Goal: Transaction & Acquisition: Purchase product/service

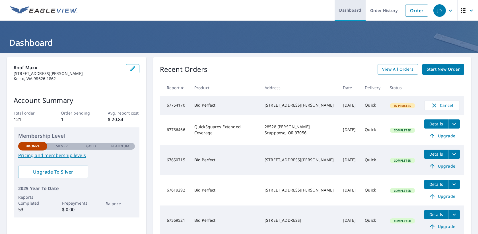
click at [341, 6] on link "Dashboard" at bounding box center [350, 10] width 31 height 21
click at [408, 14] on link "Order" at bounding box center [417, 11] width 23 height 12
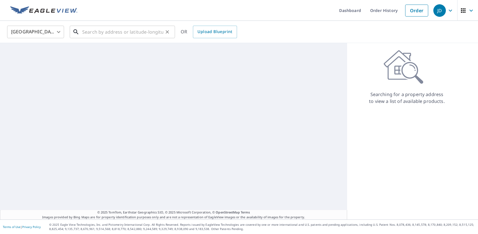
click at [142, 30] on input "text" at bounding box center [122, 32] width 81 height 16
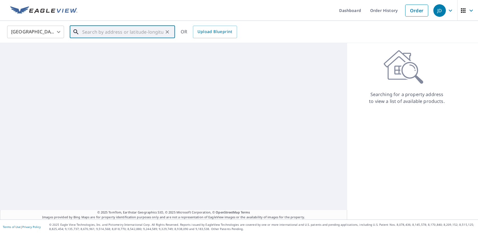
paste input "[STREET_ADDRESS]"
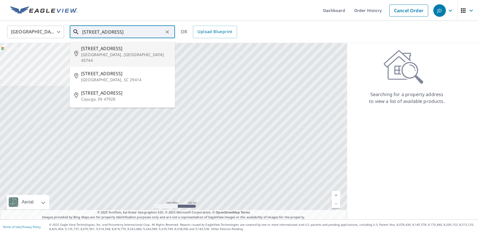
drag, startPoint x: 116, startPoint y: 31, endPoint x: 107, endPoint y: 31, distance: 9.4
click at [107, 31] on input "[STREET_ADDRESS]" at bounding box center [122, 32] width 81 height 16
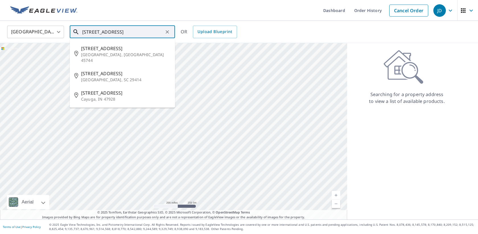
scroll to position [0, 0]
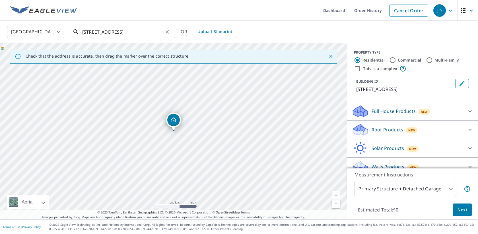
click at [135, 33] on input "[STREET_ADDRESS]" at bounding box center [122, 32] width 81 height 16
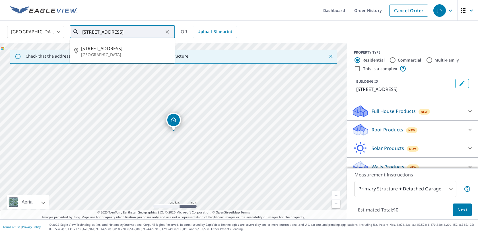
click at [135, 33] on input "[STREET_ADDRESS]" at bounding box center [122, 32] width 81 height 16
paste input "[GEOGRAPHIC_DATA][STREET_ADDRESS][GEOGRAPHIC_DATA]"
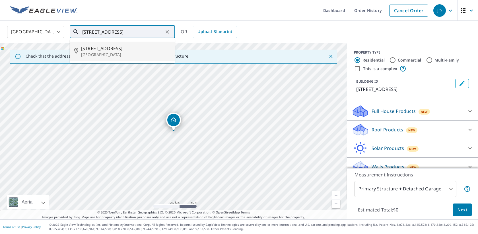
click at [131, 50] on span "[STREET_ADDRESS]" at bounding box center [125, 48] width 89 height 7
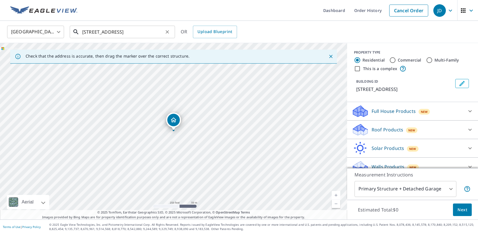
click at [128, 33] on input "[STREET_ADDRESS]" at bounding box center [122, 32] width 81 height 16
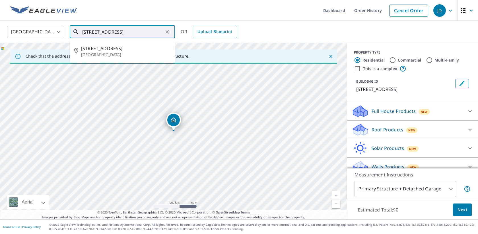
click at [128, 33] on input "[STREET_ADDRESS]" at bounding box center [122, 32] width 81 height 16
paste input "[STREET_ADDRESS],"
click at [128, 32] on input "[STREET_ADDRESS]" at bounding box center [122, 32] width 81 height 16
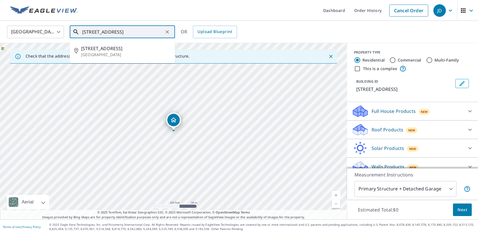
click at [128, 32] on input "[STREET_ADDRESS]" at bounding box center [122, 32] width 81 height 16
paste input "text"
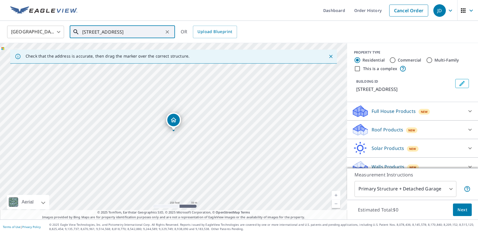
scroll to position [0, 0]
click at [141, 34] on input "[STREET_ADDRESS]" at bounding box center [122, 32] width 81 height 16
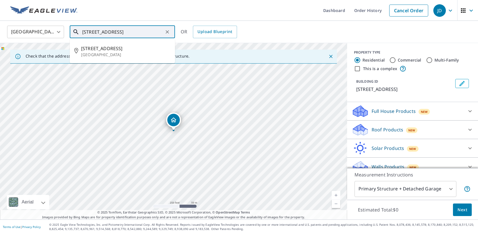
click at [141, 34] on input "[STREET_ADDRESS]" at bounding box center [122, 32] width 81 height 16
paste input "3"
type input "[STREET_ADDRESS]"
